Goal: Task Accomplishment & Management: Use online tool/utility

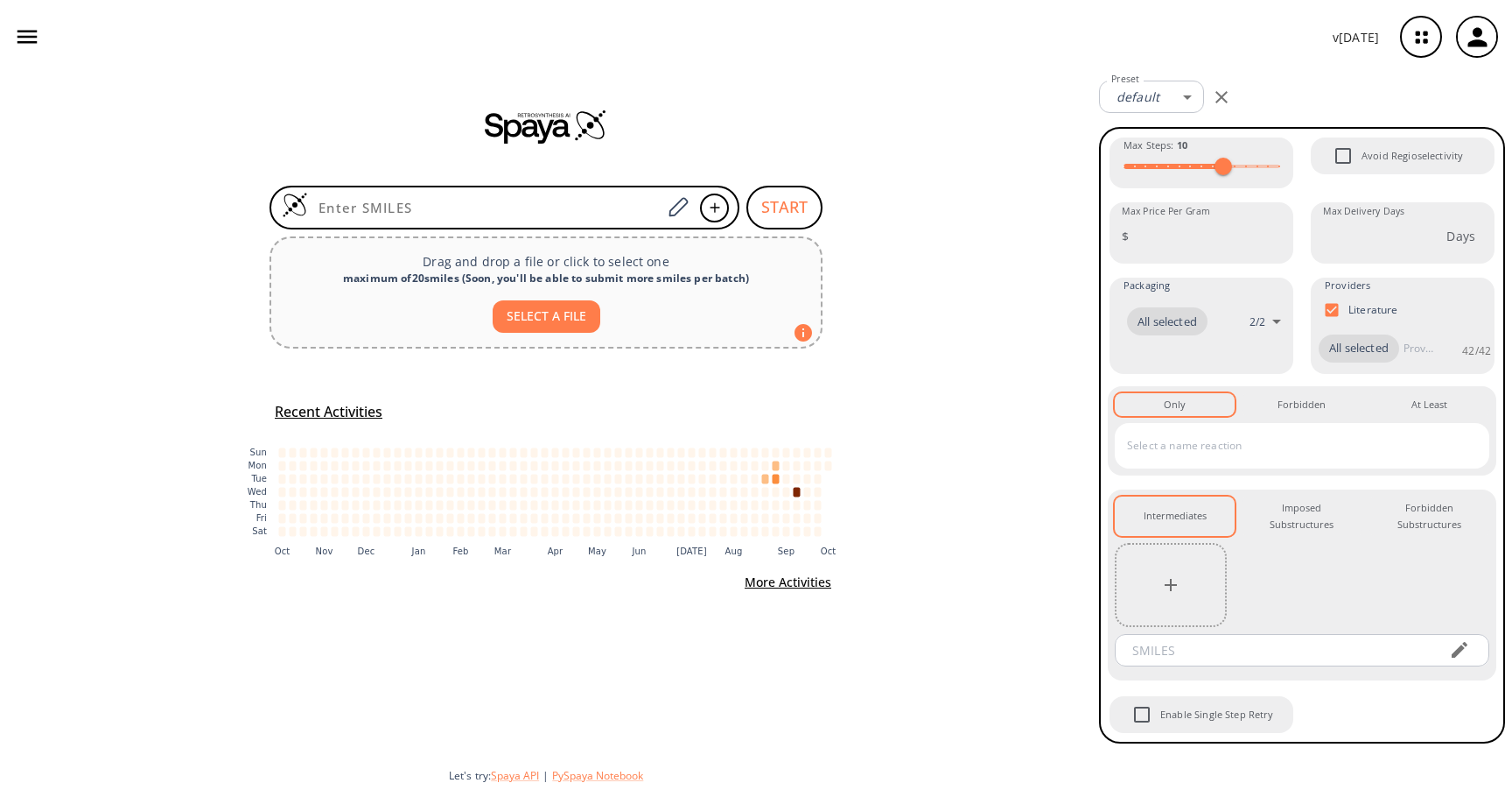
click at [1471, 36] on icon "button" at bounding box center [1478, 37] width 29 height 29
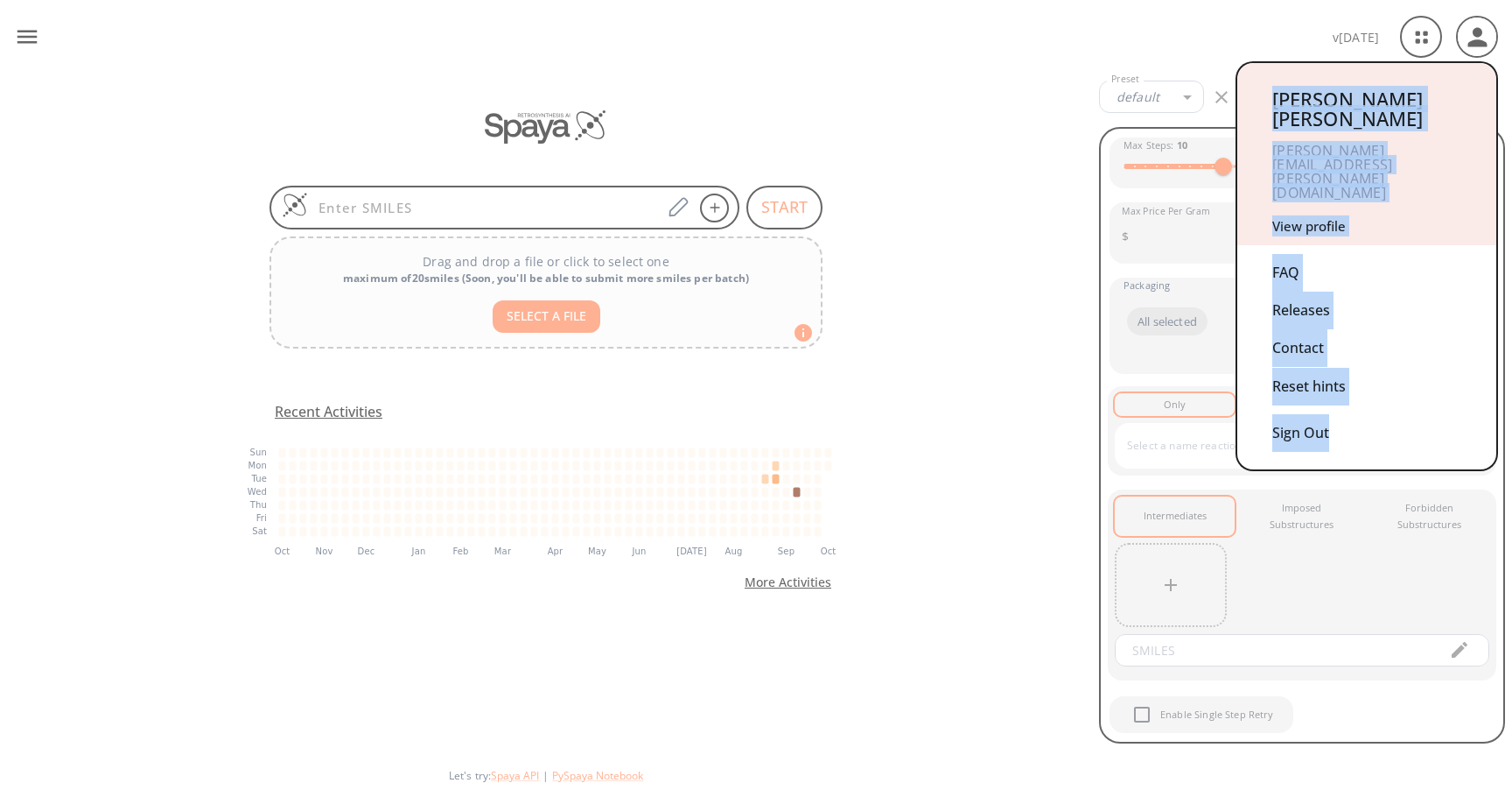
click at [1310, 217] on link "View profile" at bounding box center [1309, 225] width 74 height 17
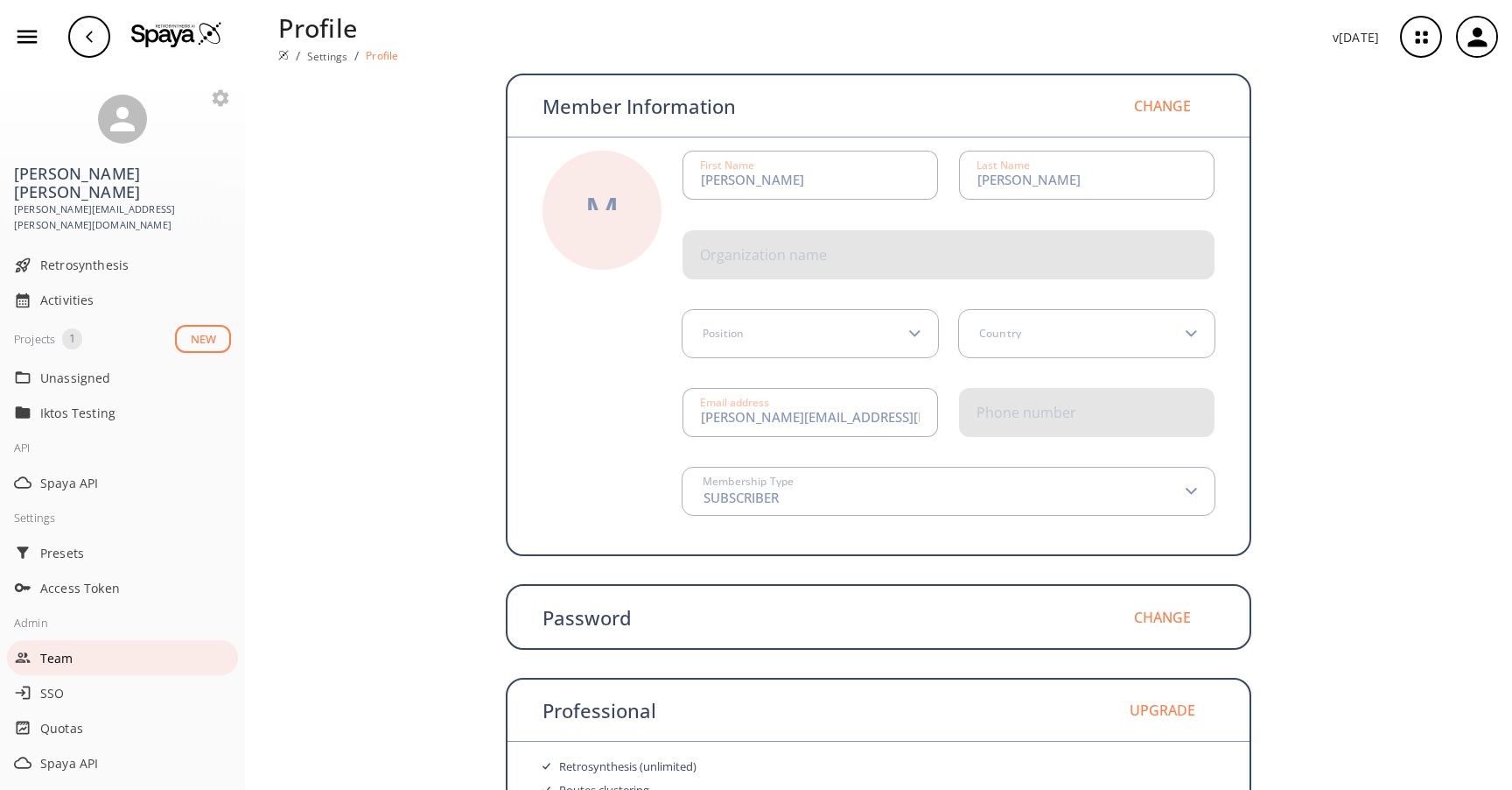
click at [75, 649] on span "Team" at bounding box center [135, 658] width 191 height 18
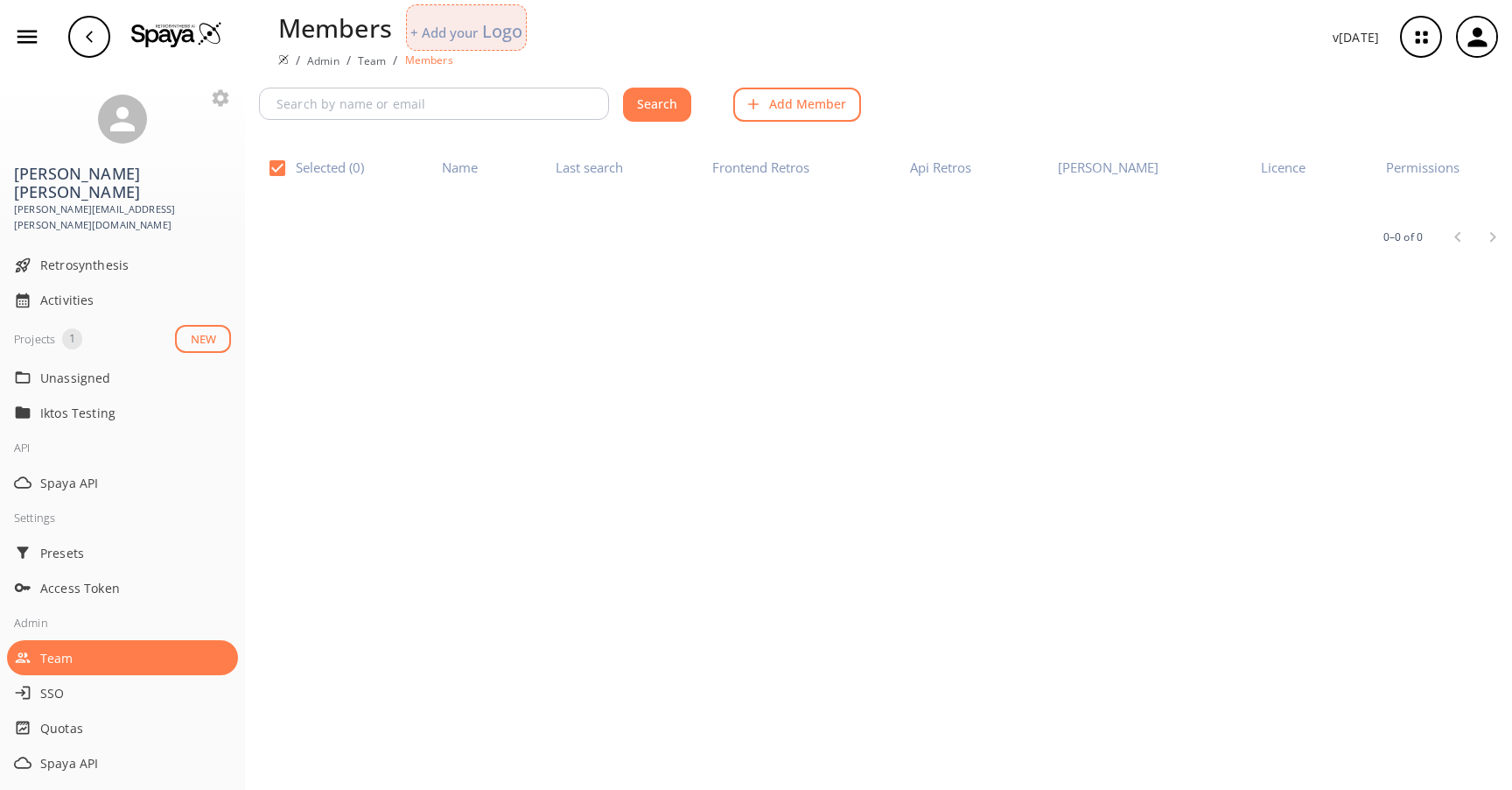
checkbox input "false"
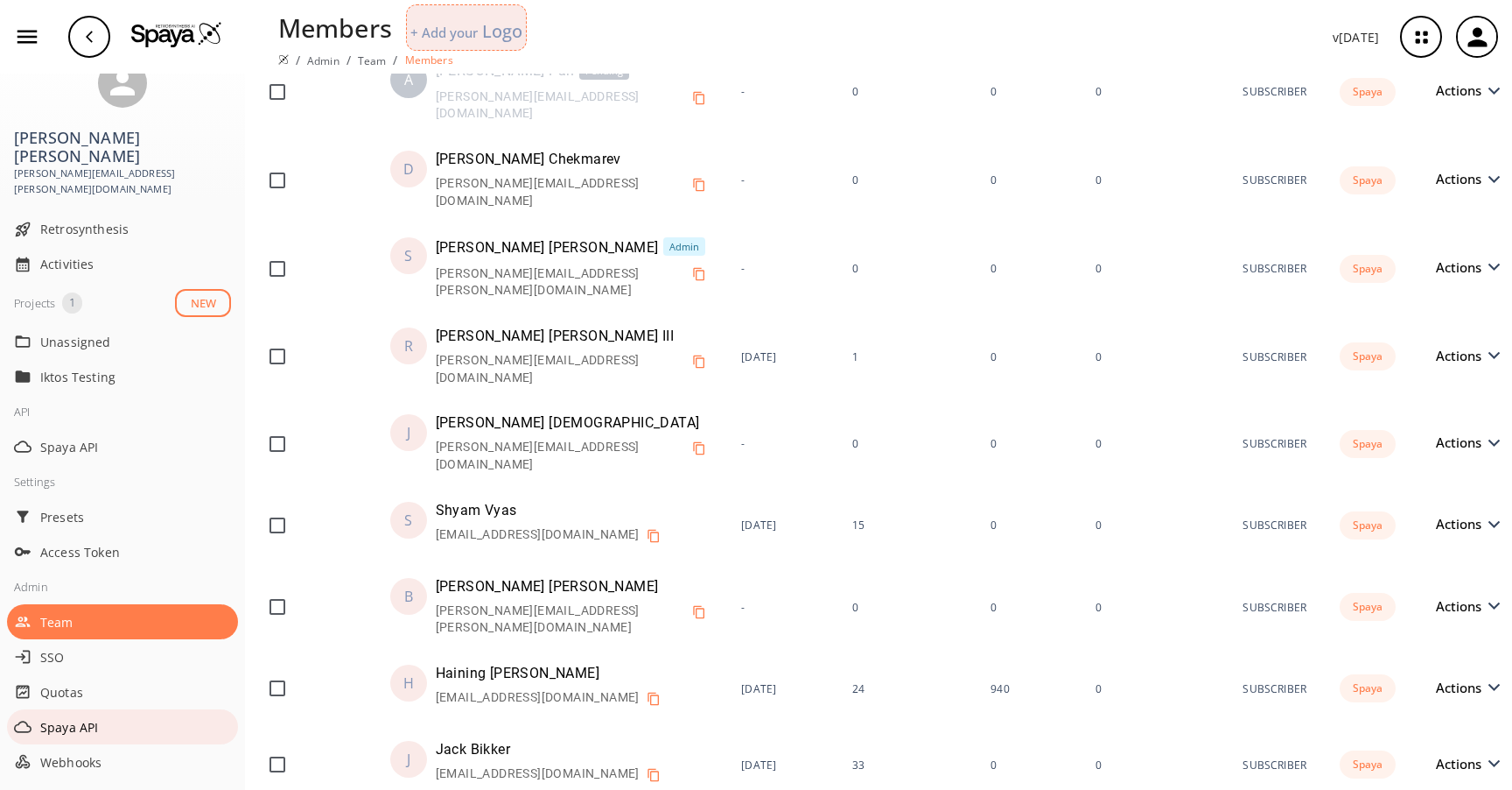
scroll to position [40, 0]
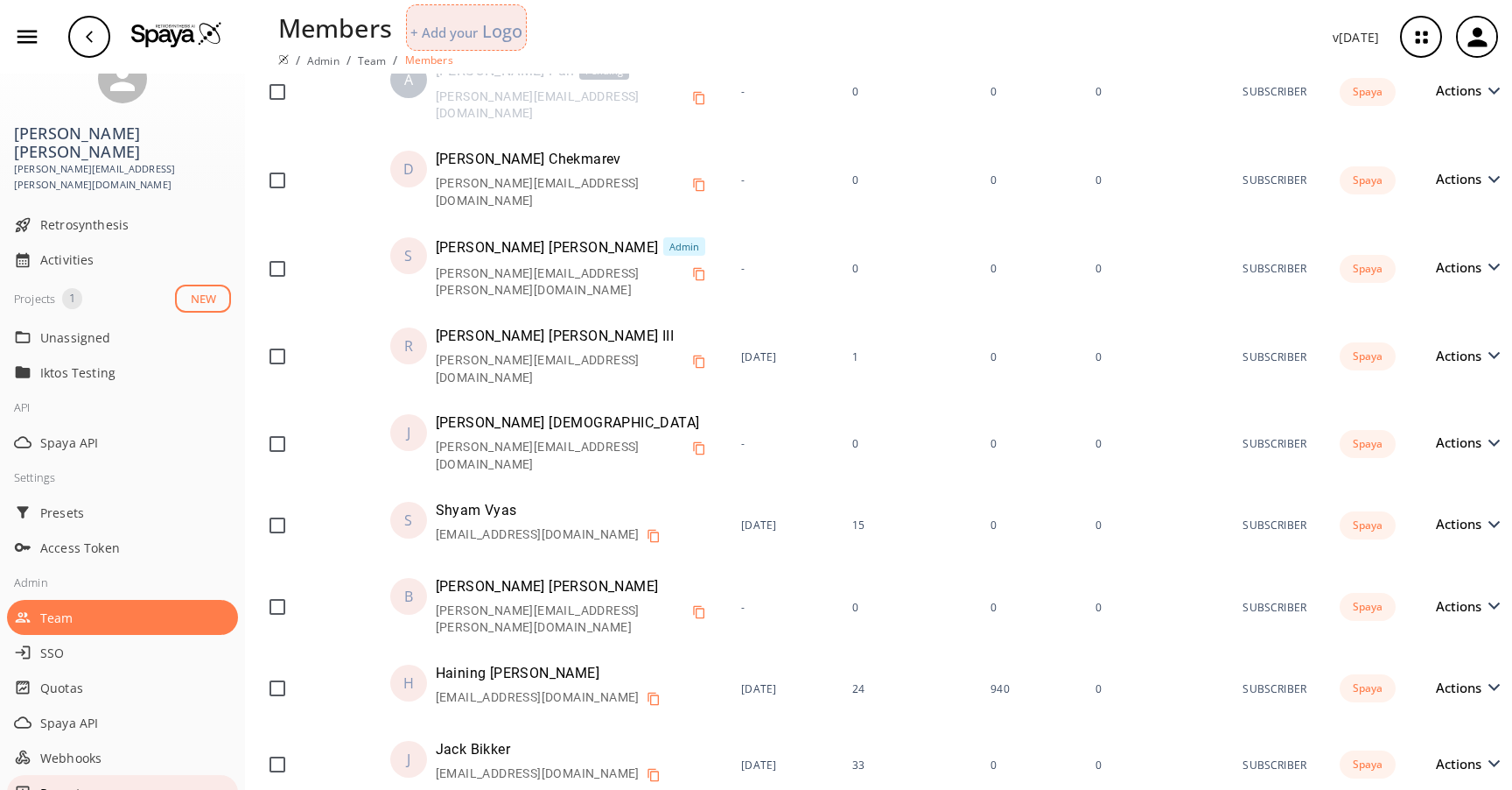
click at [70, 783] on span "Reports" at bounding box center [135, 792] width 191 height 18
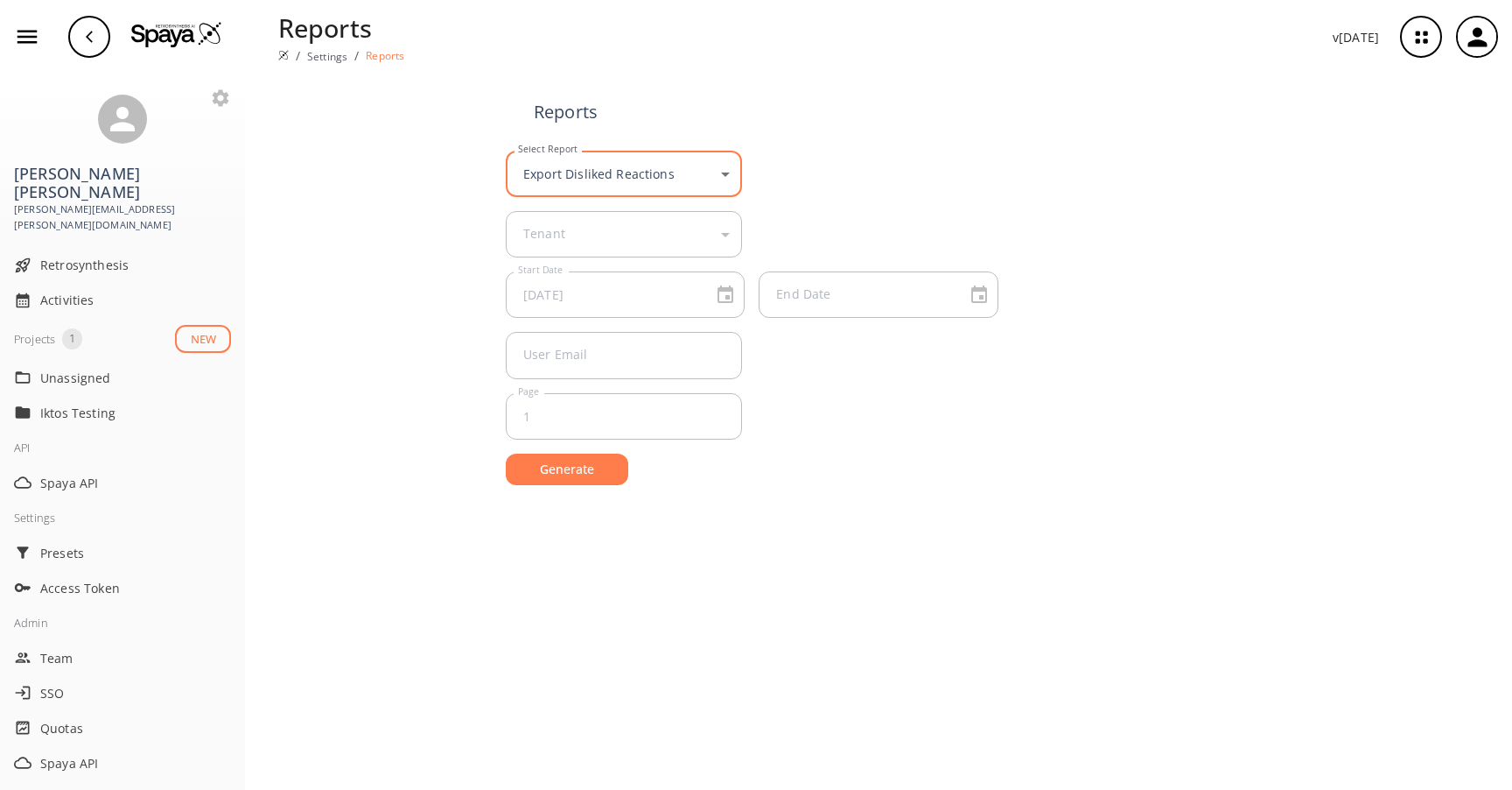
click at [698, 186] on body "Reports / Settings / Reports v [DATE] [PERSON_NAME] [PERSON_NAME][EMAIL_ADDRESS…" at bounding box center [756, 395] width 1512 height 790
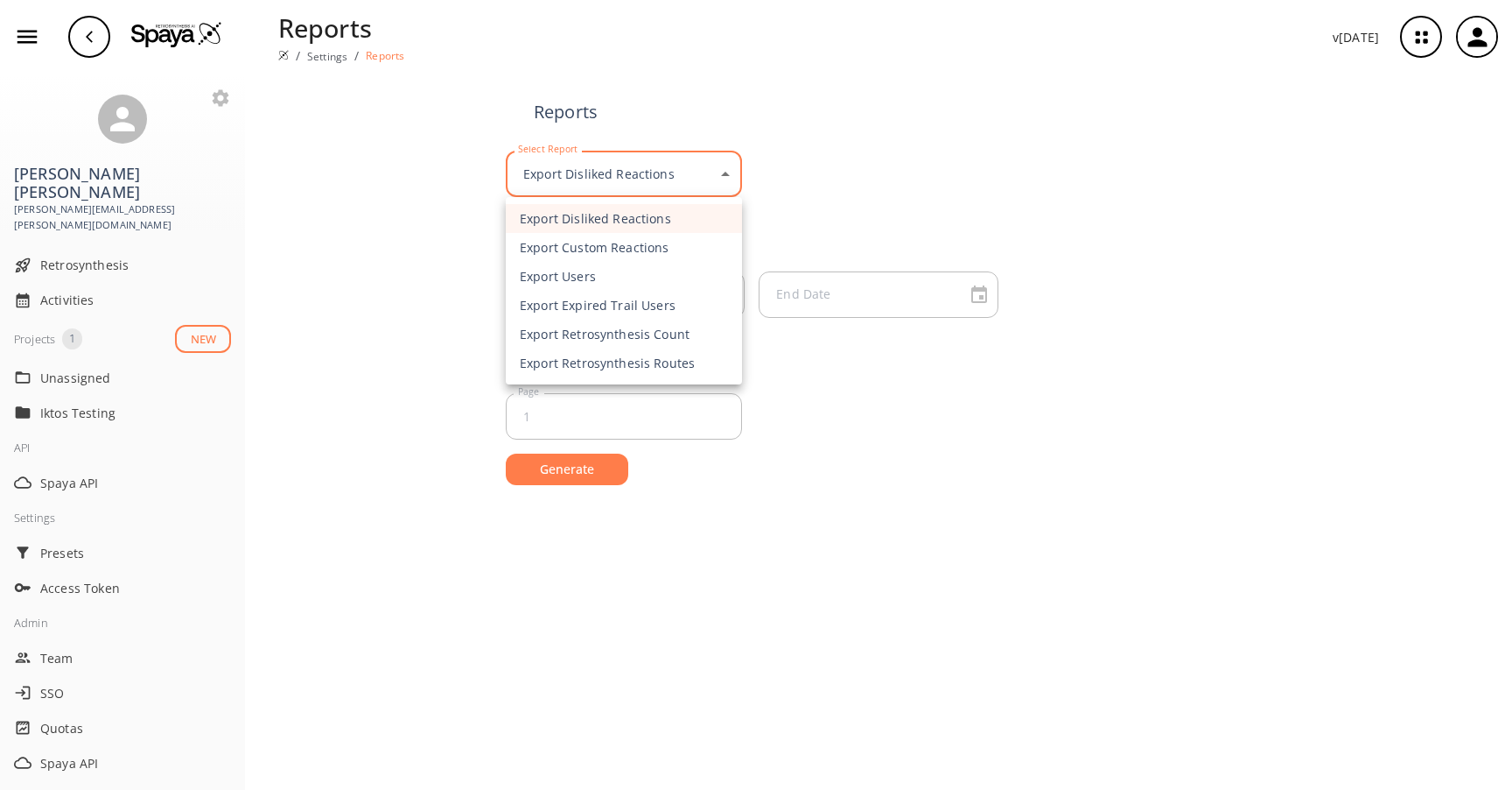
click at [637, 329] on li "Export Retrosynthesis Count" at bounding box center [624, 334] width 237 height 29
type input "exportR"
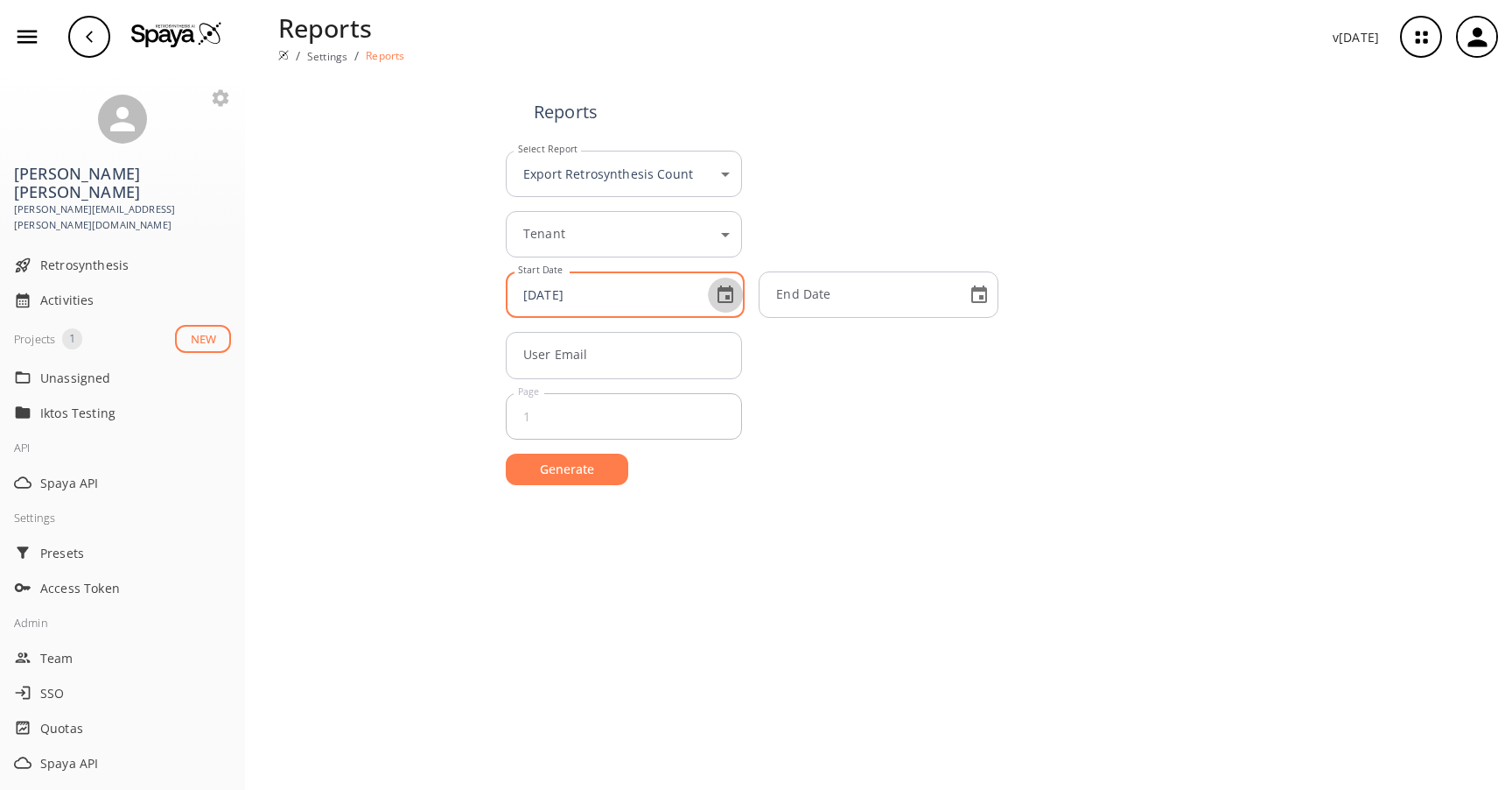
click at [726, 300] on icon "Choose date, selected date is Oct 6, 2025" at bounding box center [725, 295] width 21 height 21
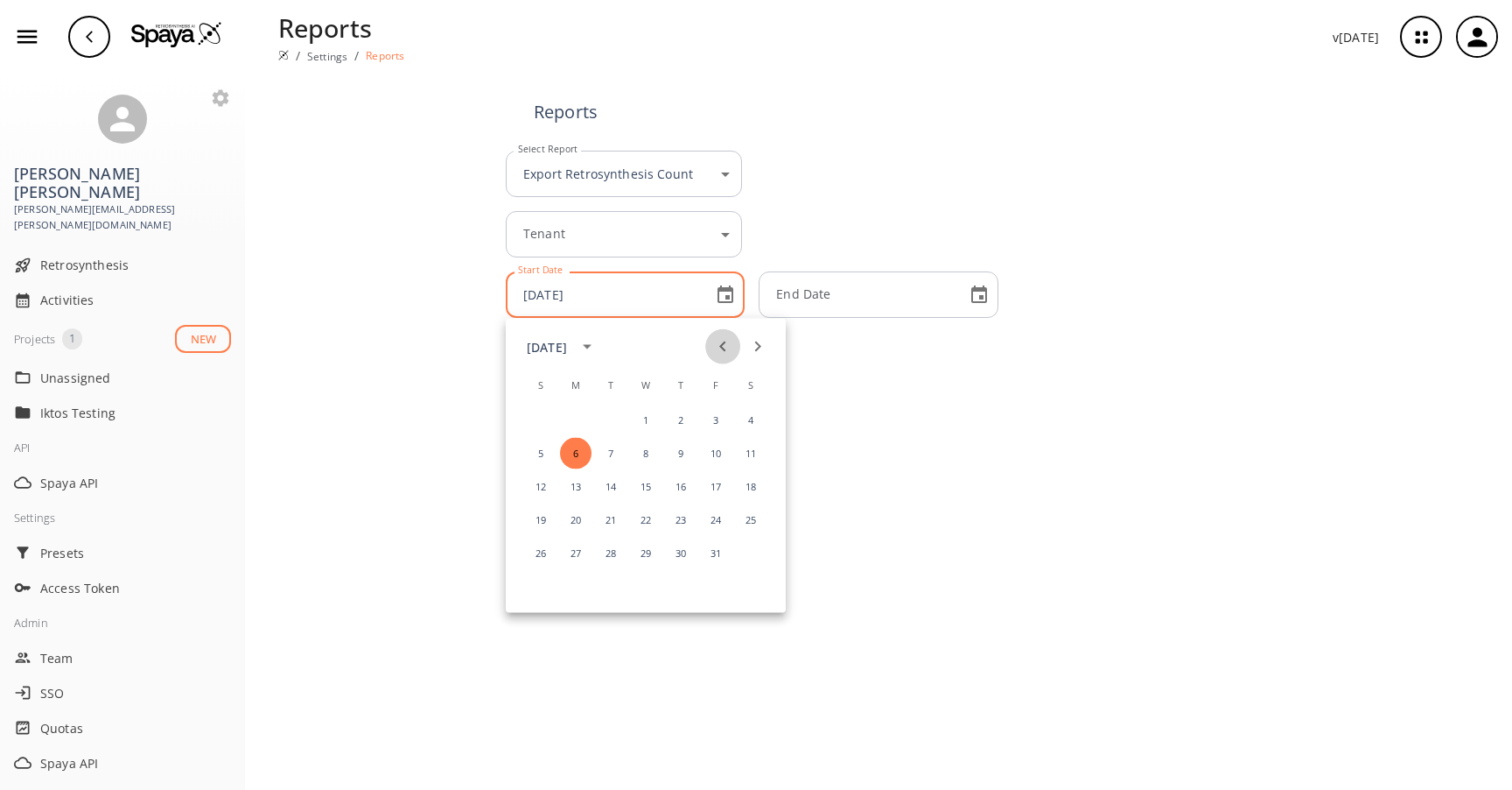
click at [727, 349] on icon "Previous month" at bounding box center [722, 347] width 21 height 21
click at [614, 488] on button "16" at bounding box center [610, 486] width 32 height 32
type input "[DATE]"
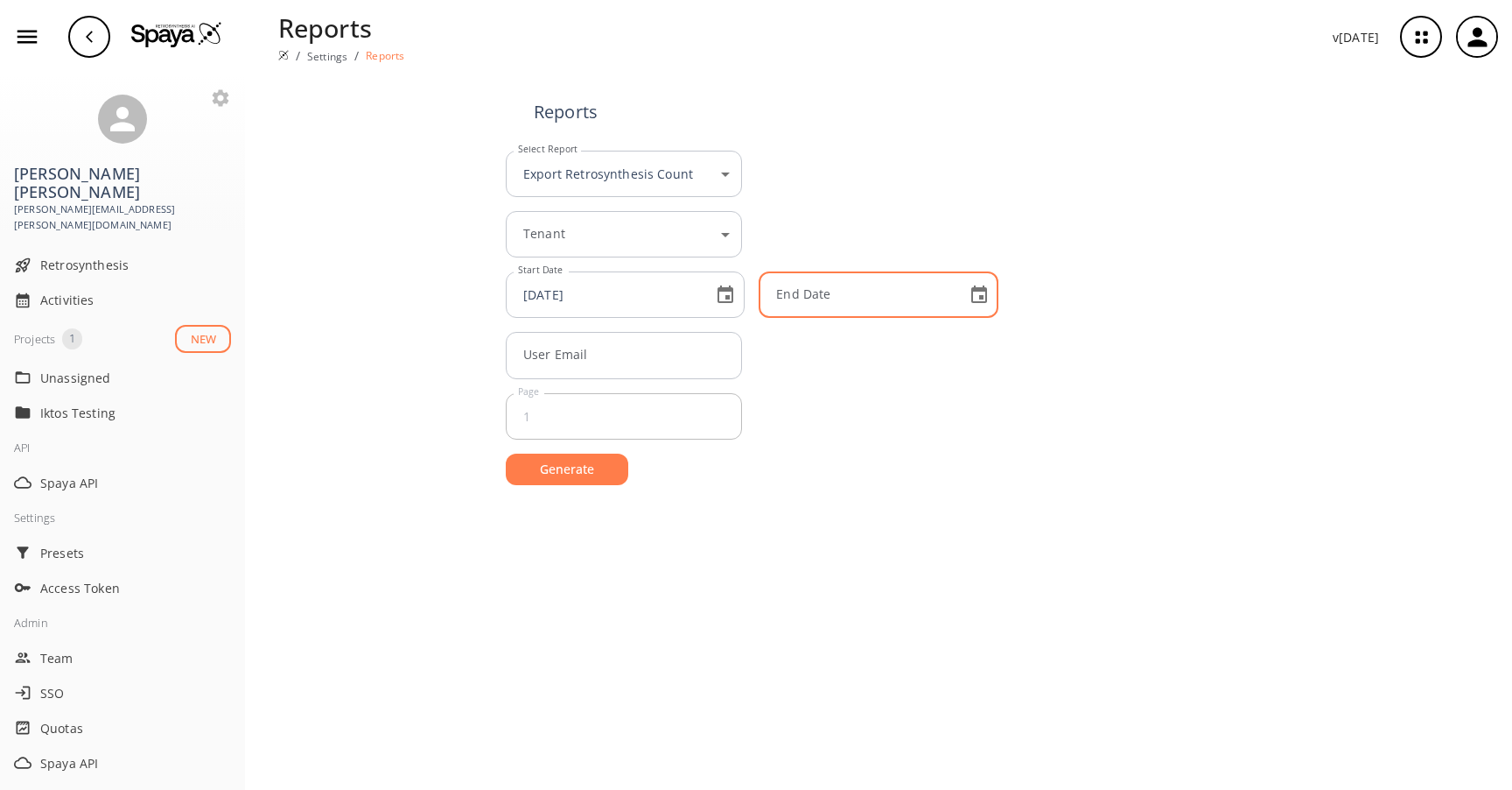
click at [978, 298] on icon "Choose date" at bounding box center [978, 294] width 15 height 17
click at [829, 457] on button "6" at bounding box center [829, 453] width 32 height 32
type input "[DATE]"
click at [561, 478] on button "Generate" at bounding box center [567, 470] width 123 height 33
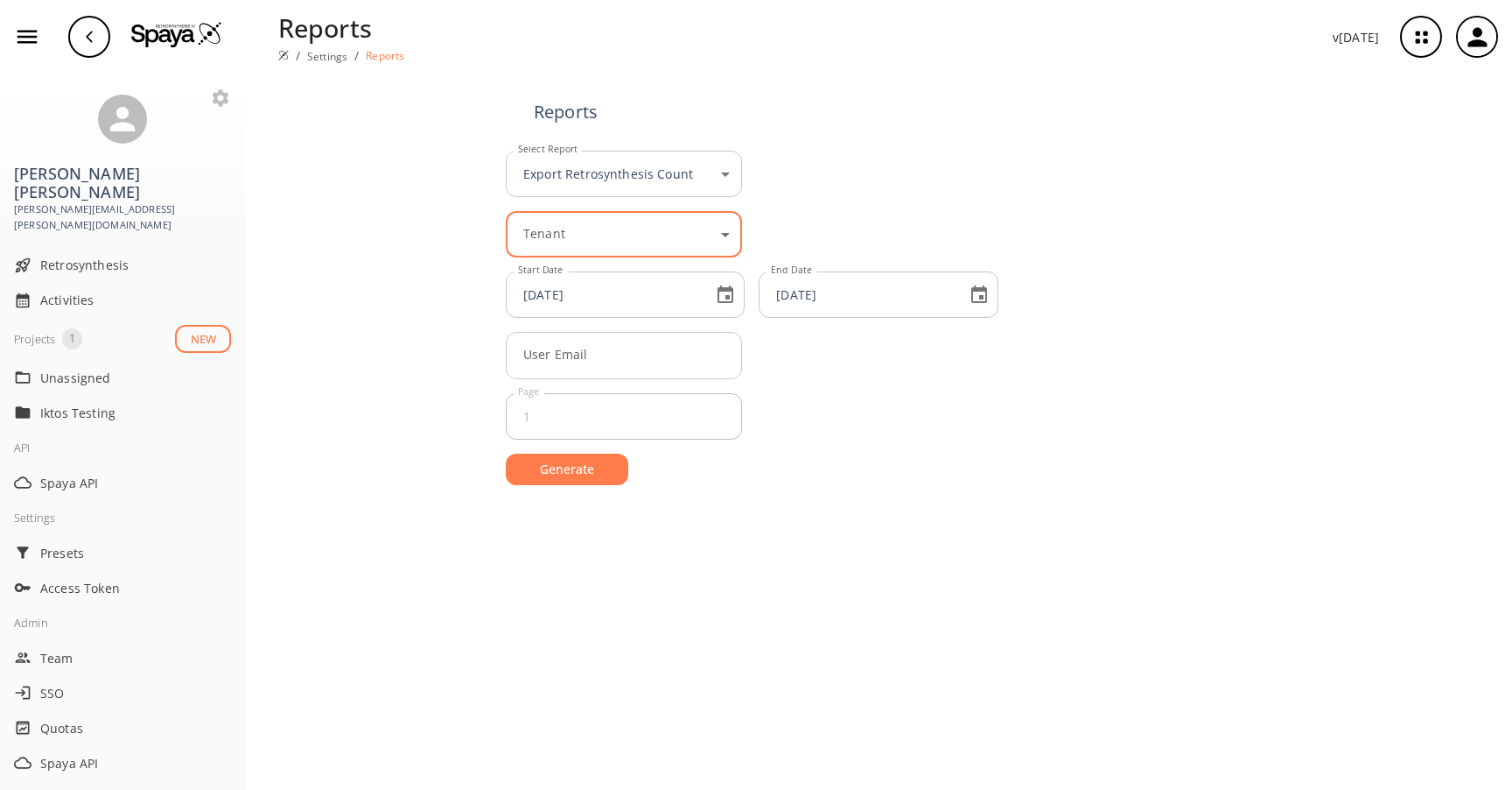
click at [728, 234] on body "Reports / Settings / Reports v [DATE] [PERSON_NAME] [PERSON_NAME][EMAIL_ADDRESS…" at bounding box center [756, 395] width 1512 height 790
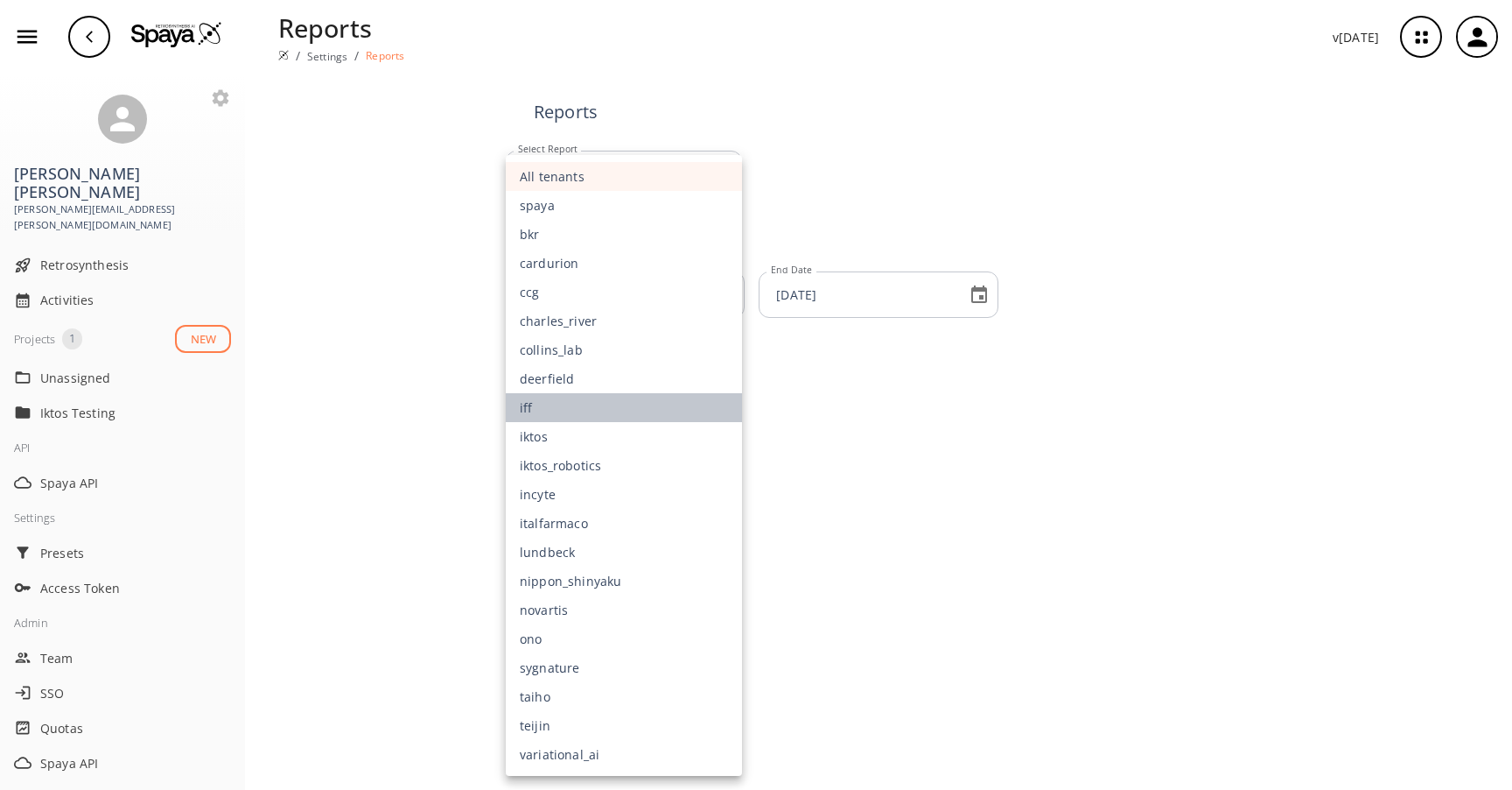
click at [578, 400] on li "iff" at bounding box center [624, 407] width 237 height 29
type input "iff"
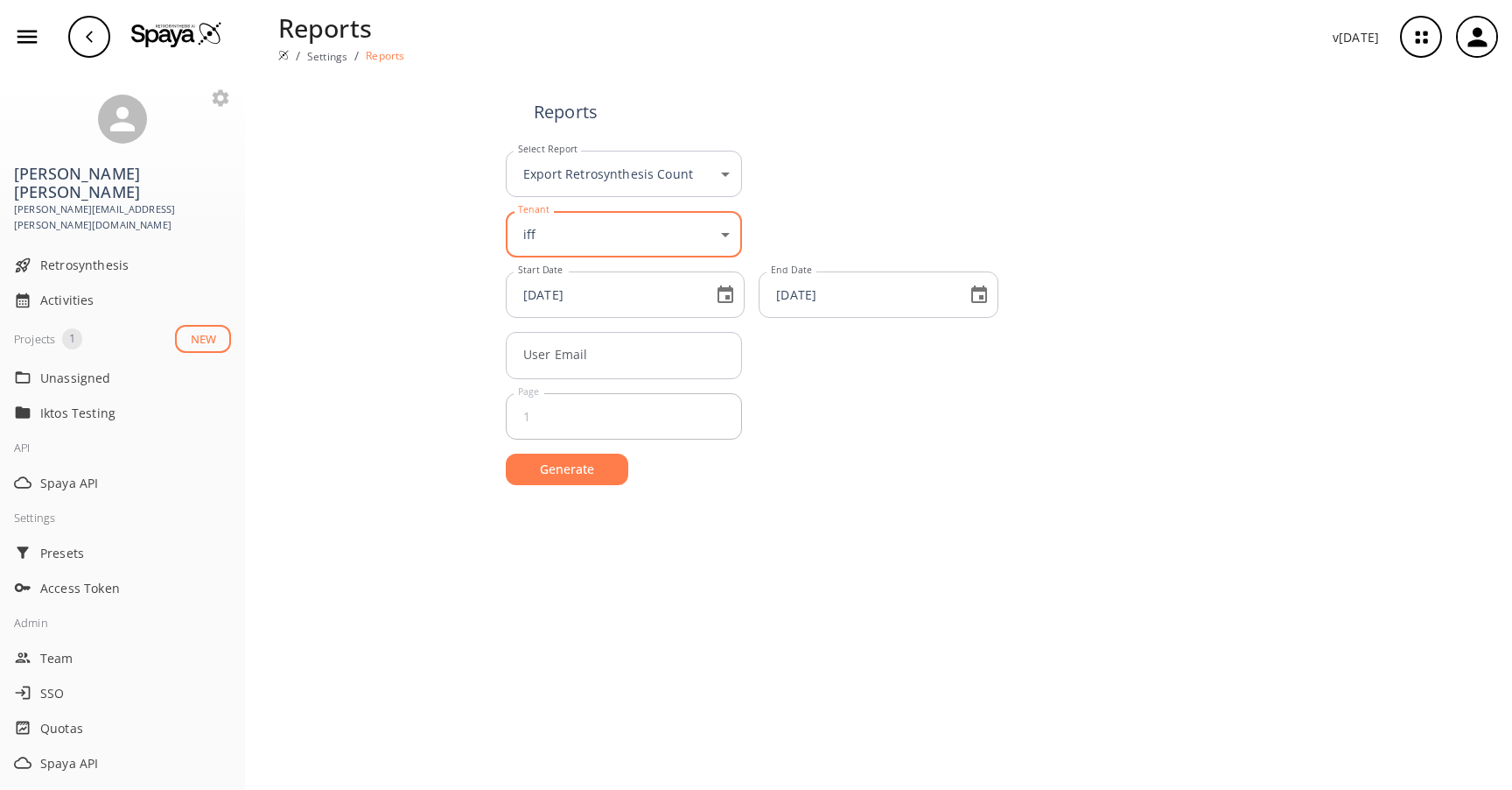
click at [562, 478] on button "Generate" at bounding box center [567, 470] width 123 height 33
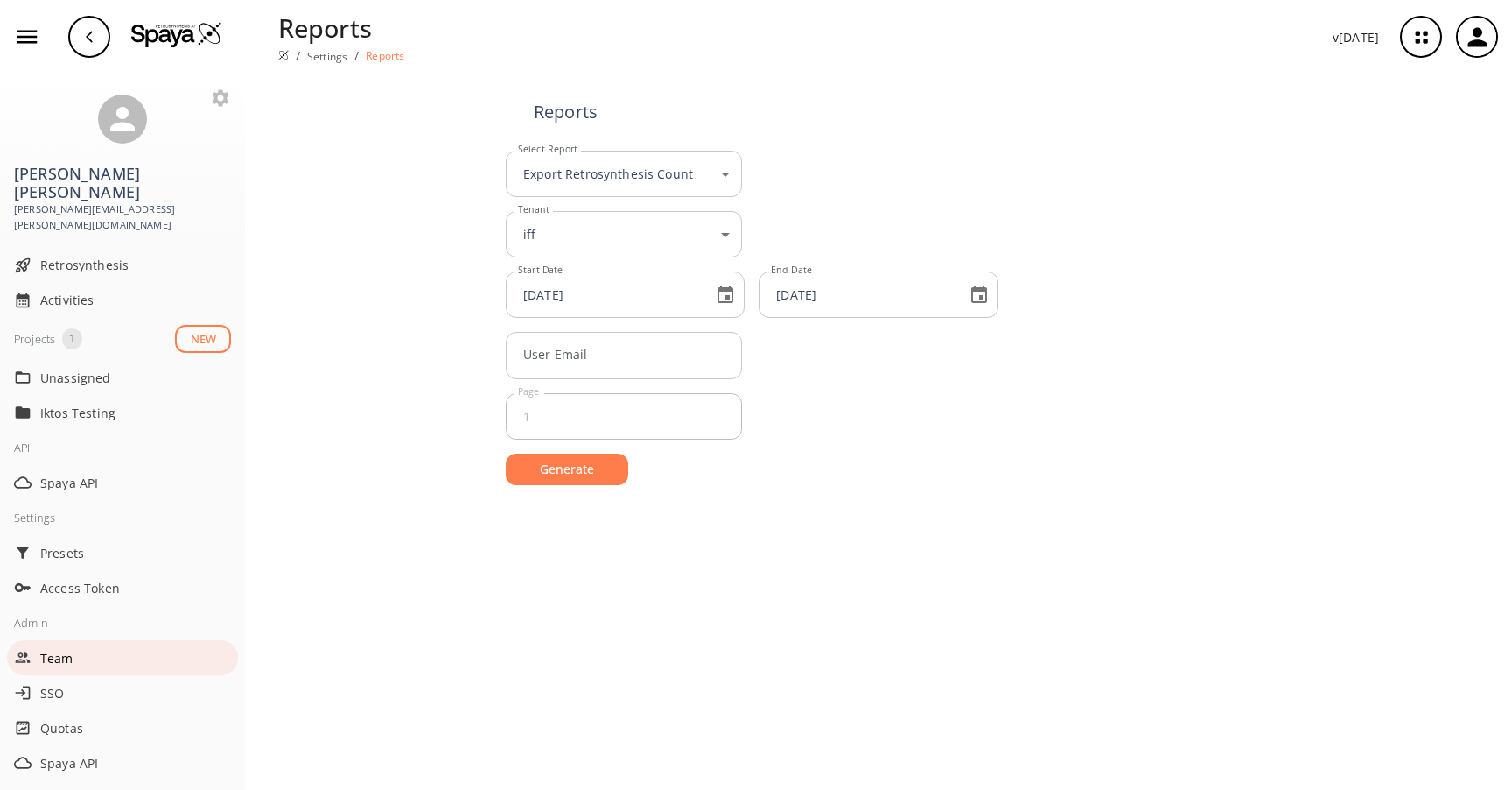
click at [65, 649] on span "Team" at bounding box center [135, 658] width 191 height 18
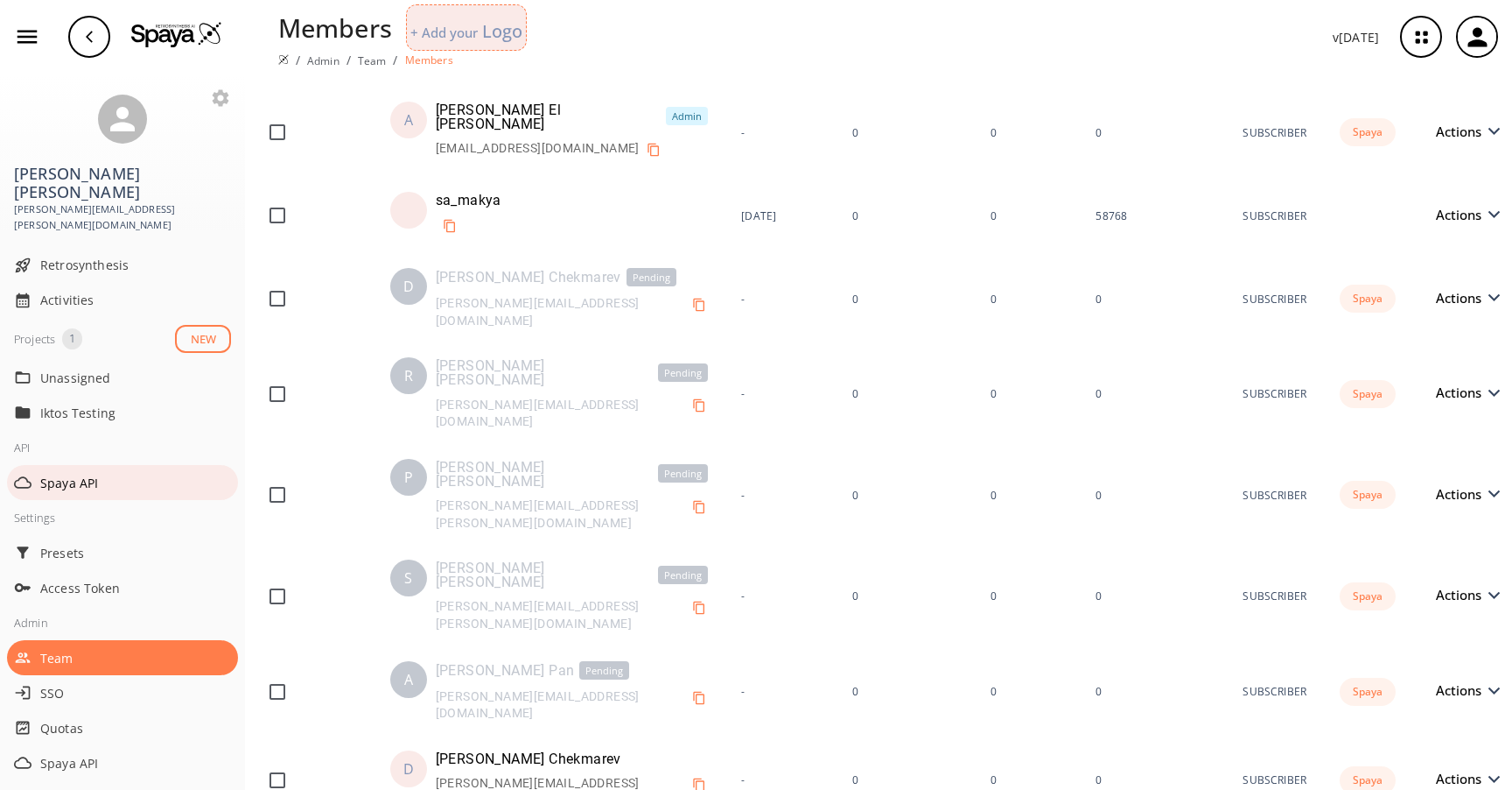
scroll to position [198, 0]
